Goal: Task Accomplishment & Management: Manage account settings

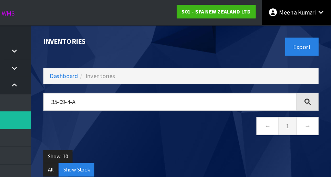
click at [323, 13] on link "[PERSON_NAME]" at bounding box center [302, 10] width 57 height 21
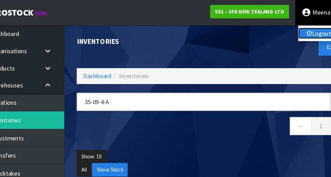
click at [290, 28] on link "Logout" at bounding box center [303, 27] width 54 height 9
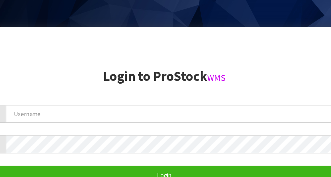
scroll to position [171, 0]
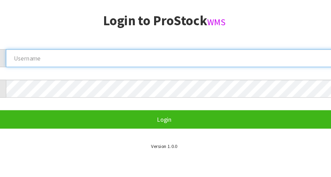
click at [75, 80] on input "text" at bounding box center [173, 77] width 279 height 15
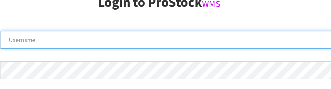
scroll to position [124, 0]
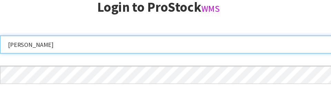
type input "Karlene"
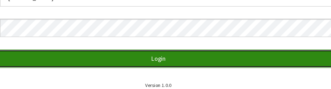
click at [263, 61] on button "Login" at bounding box center [165, 63] width 297 height 15
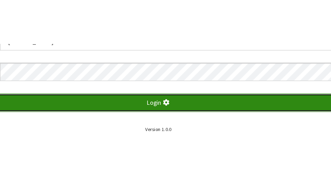
scroll to position [177, 0]
